Goal: Task Accomplishment & Management: Manage account settings

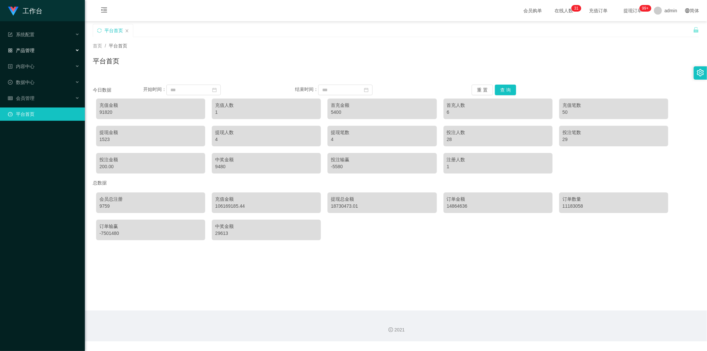
click at [40, 53] on div "产品管理" at bounding box center [42, 50] width 85 height 13
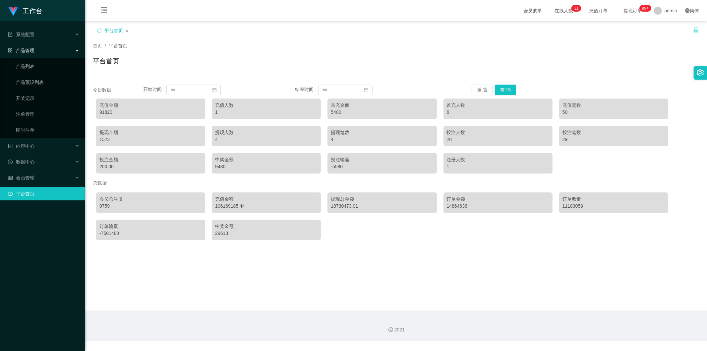
click at [33, 49] on span "产品管理" at bounding box center [21, 50] width 27 height 5
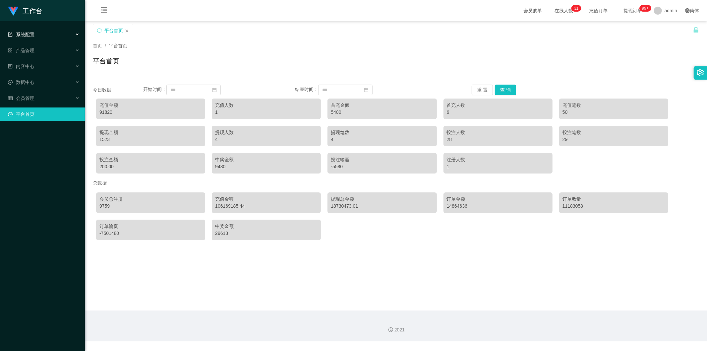
click at [44, 32] on div "系统配置" at bounding box center [42, 34] width 85 height 13
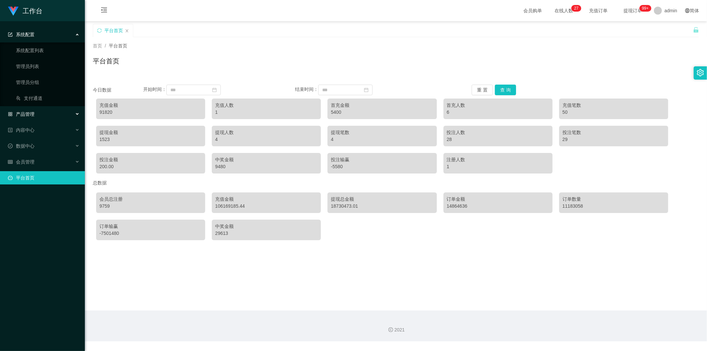
click at [37, 113] on div "产品管理" at bounding box center [42, 113] width 85 height 13
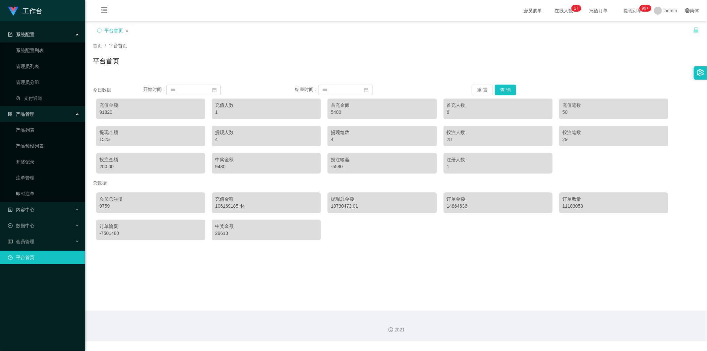
click at [38, 118] on div "产品管理" at bounding box center [42, 113] width 85 height 13
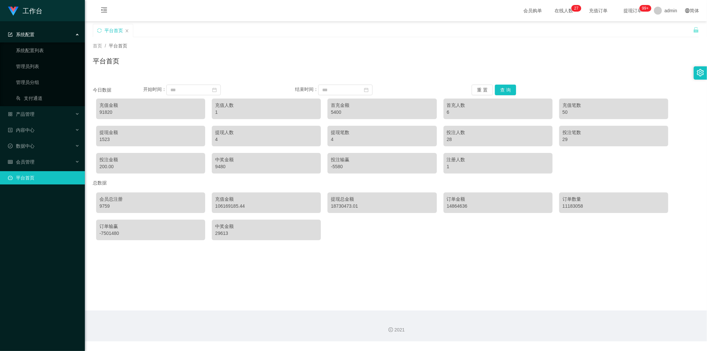
click at [55, 28] on div "系统配置" at bounding box center [42, 34] width 85 height 13
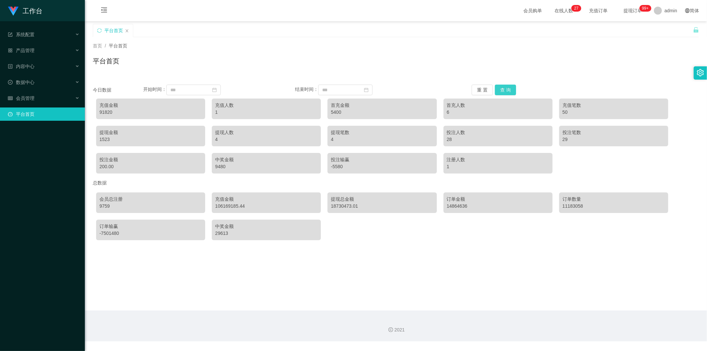
click at [502, 88] on button "查 询" at bounding box center [505, 90] width 21 height 11
click at [153, 106] on div "充值金额" at bounding box center [150, 105] width 102 height 7
click at [44, 29] on div "系统配置" at bounding box center [42, 34] width 85 height 13
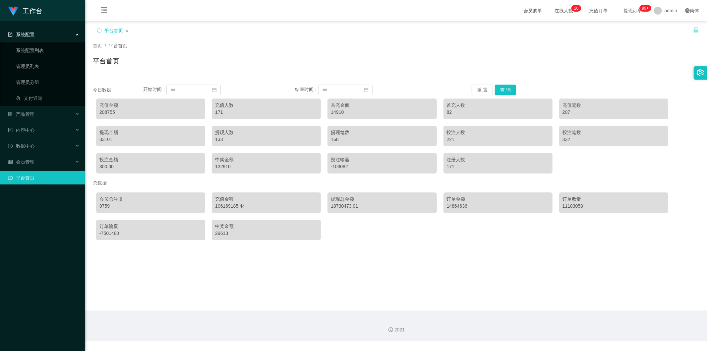
click at [44, 31] on div "系统配置" at bounding box center [42, 34] width 85 height 13
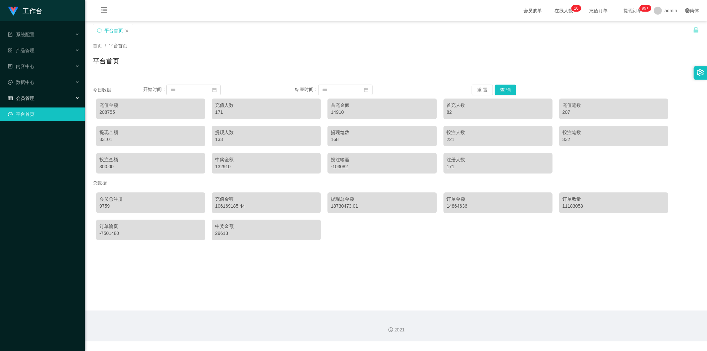
click at [39, 97] on div "会员管理" at bounding box center [42, 97] width 85 height 13
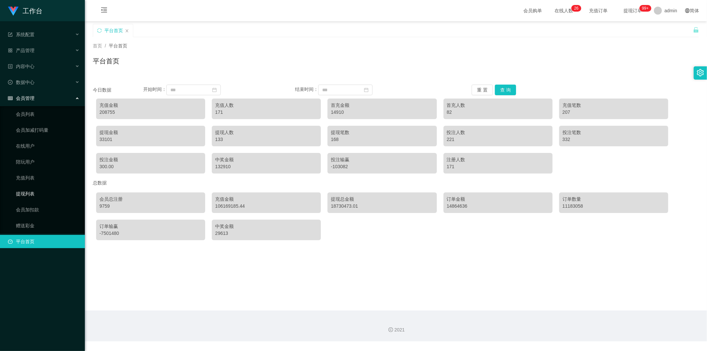
click at [37, 194] on link "提现列表" at bounding box center [48, 193] width 64 height 13
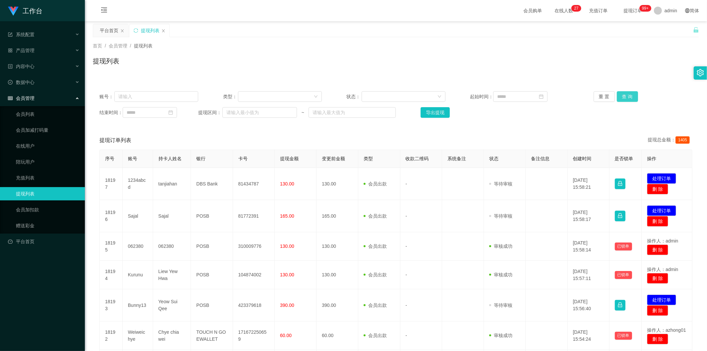
click at [624, 96] on button "查 询" at bounding box center [627, 96] width 21 height 11
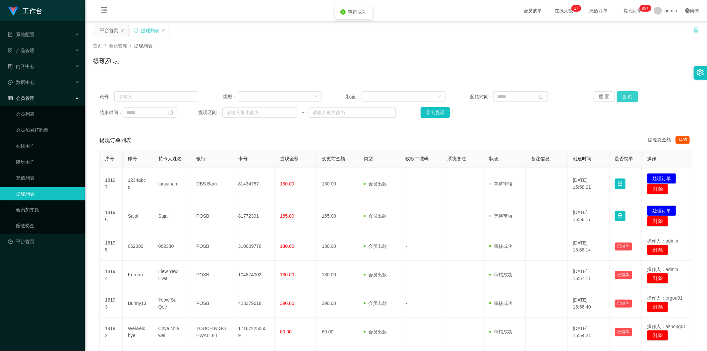
click at [625, 97] on button "查 询" at bounding box center [627, 96] width 21 height 11
